Goal: Transaction & Acquisition: Complete application form

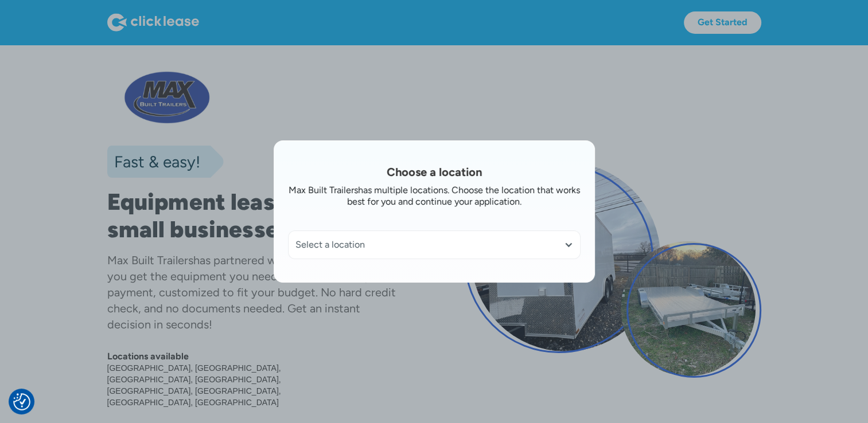
click at [577, 252] on div "Select a location" at bounding box center [434, 245] width 291 height 28
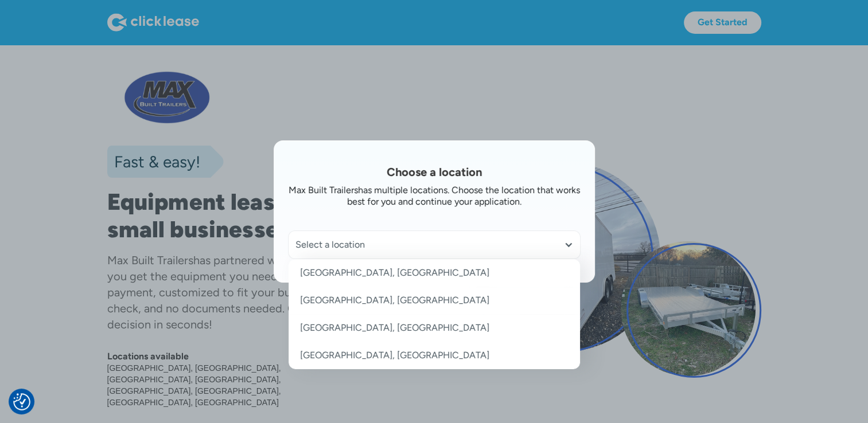
click at [380, 353] on link "Morristown, TN" at bounding box center [434, 356] width 291 height 28
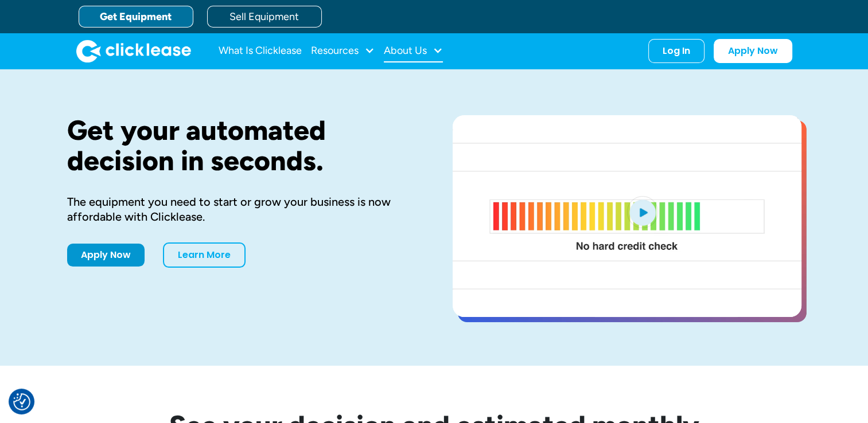
click at [431, 50] on div "About Us" at bounding box center [413, 51] width 59 height 23
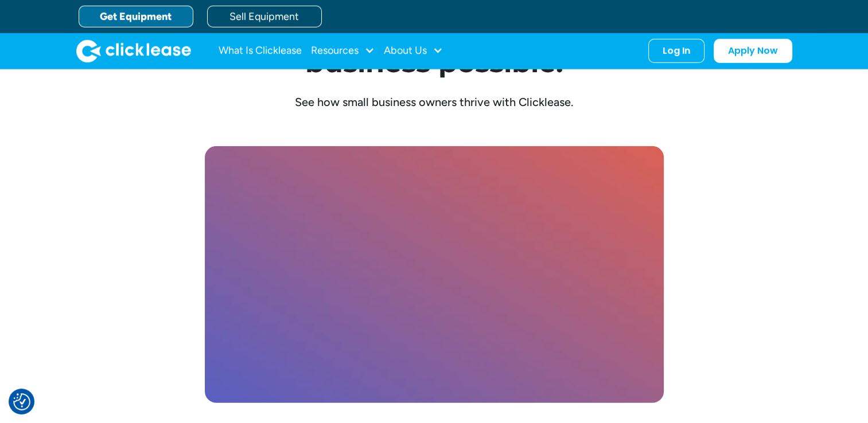
scroll to position [3184, 0]
